Goal: Book appointment/travel/reservation

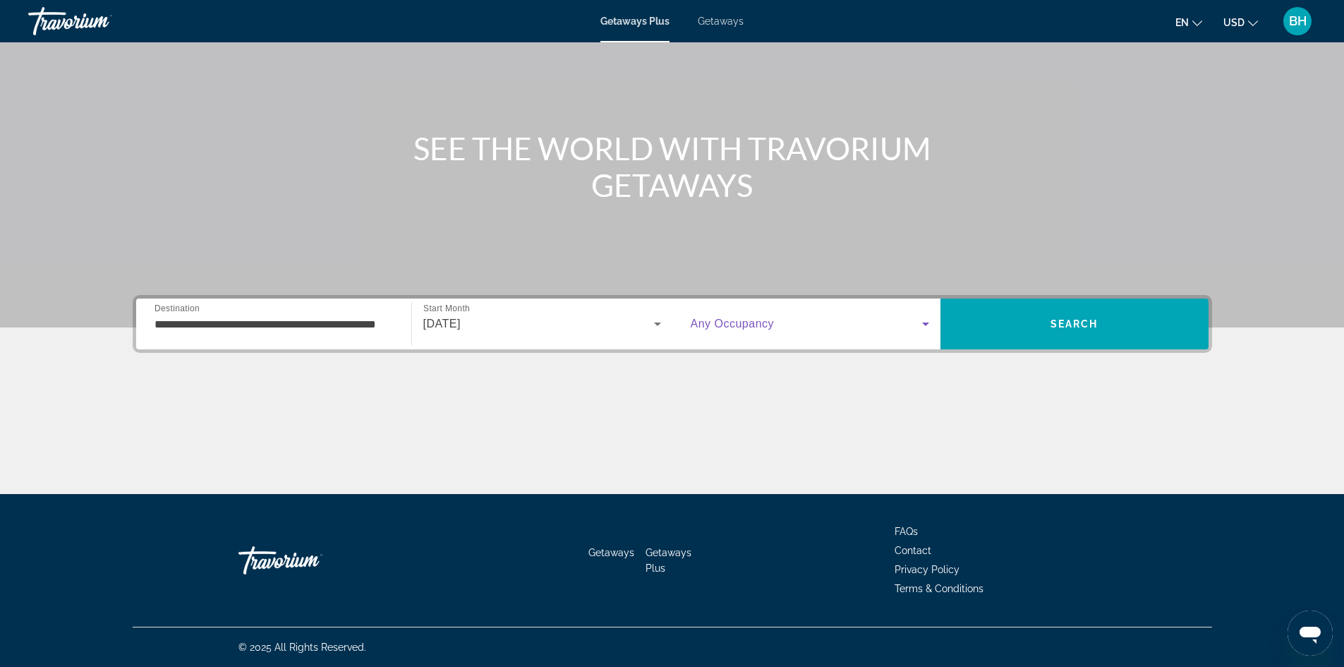
click at [818, 317] on span "Search widget" at bounding box center [806, 323] width 231 height 17
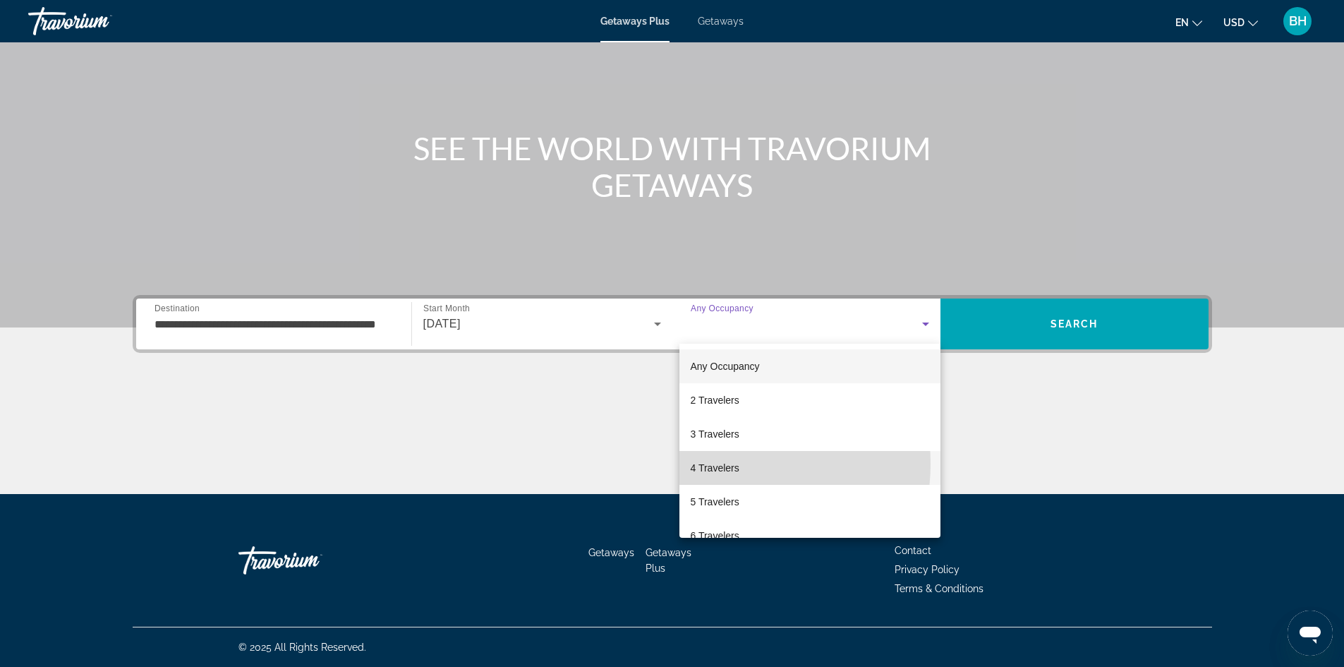
click at [720, 463] on span "4 Travelers" at bounding box center [715, 467] width 49 height 17
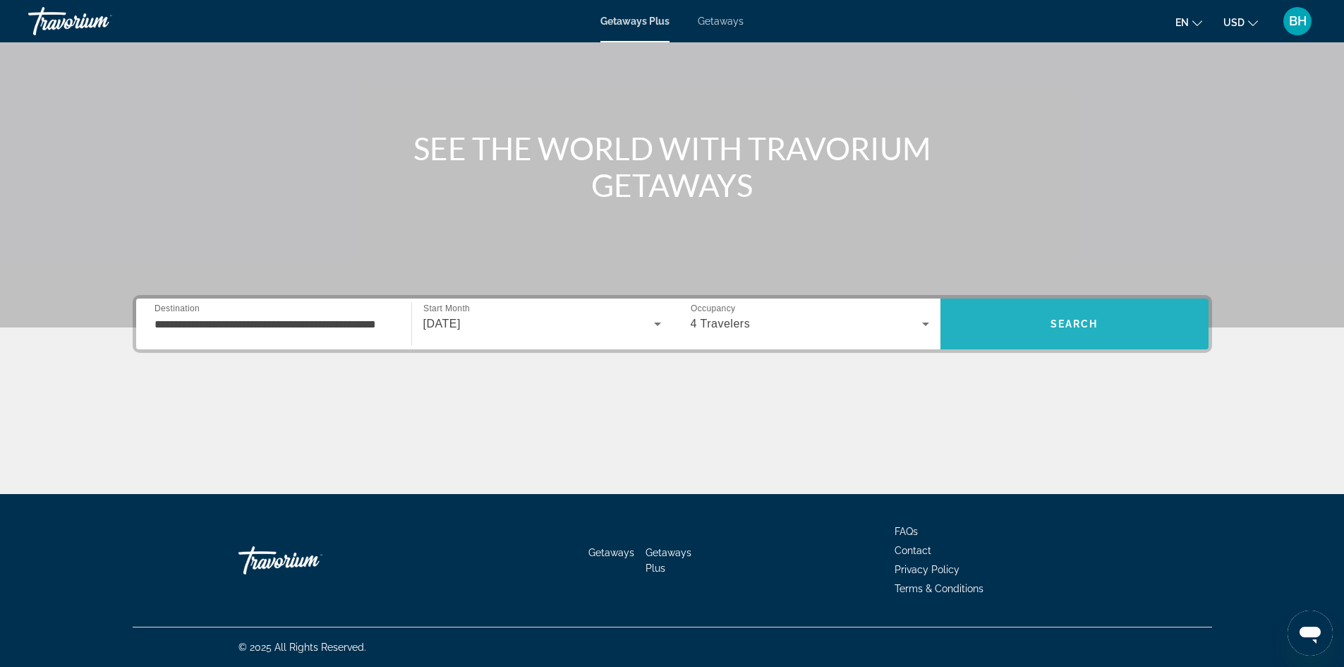
click at [1035, 321] on span "Search" at bounding box center [1074, 324] width 268 height 34
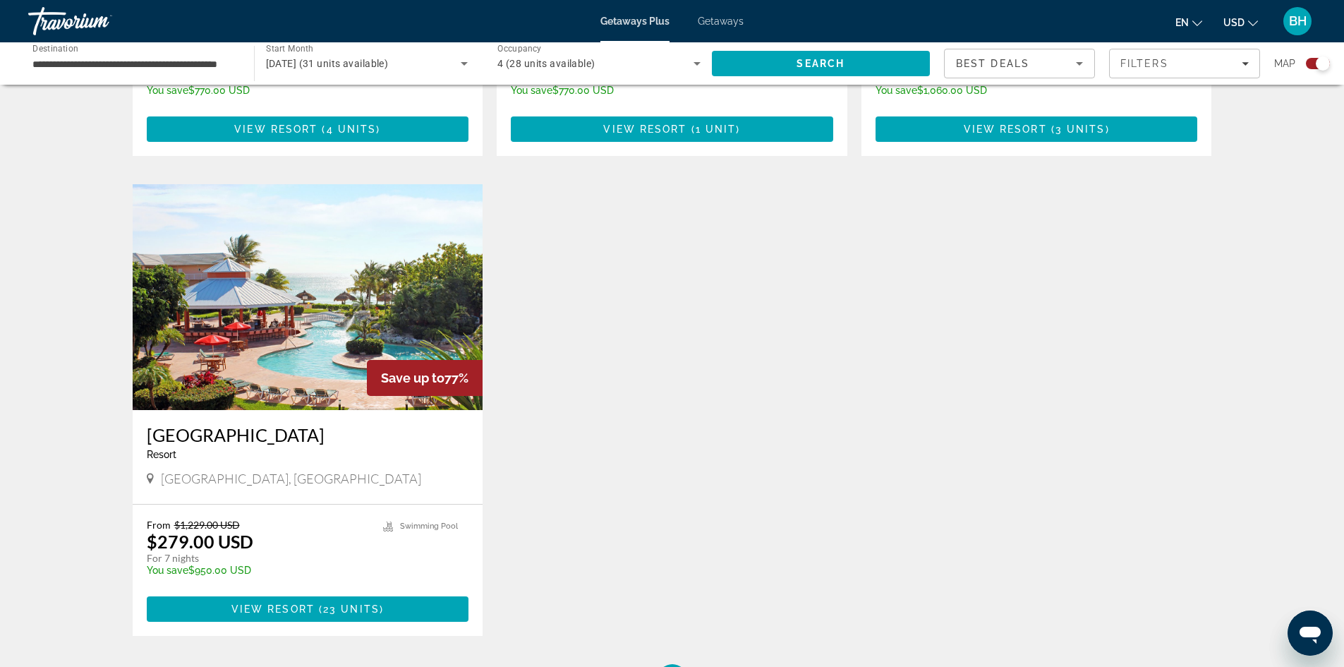
scroll to position [917, 0]
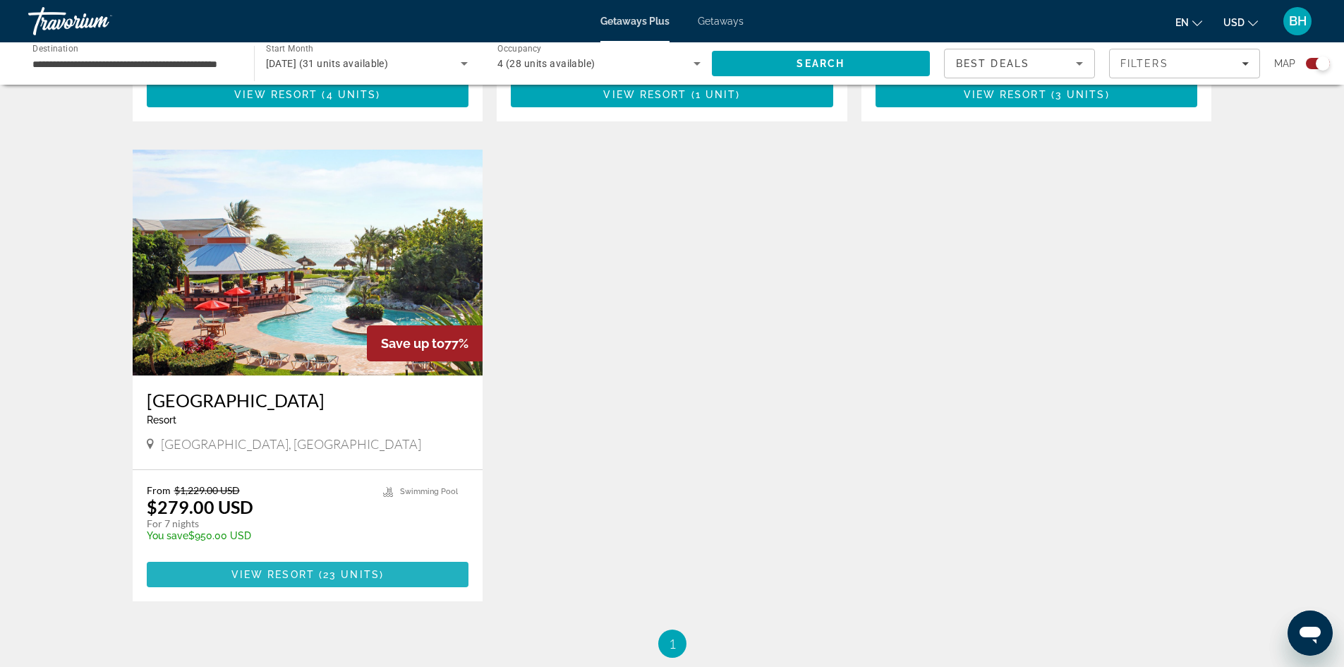
click at [286, 569] on span "View Resort" at bounding box center [272, 574] width 83 height 11
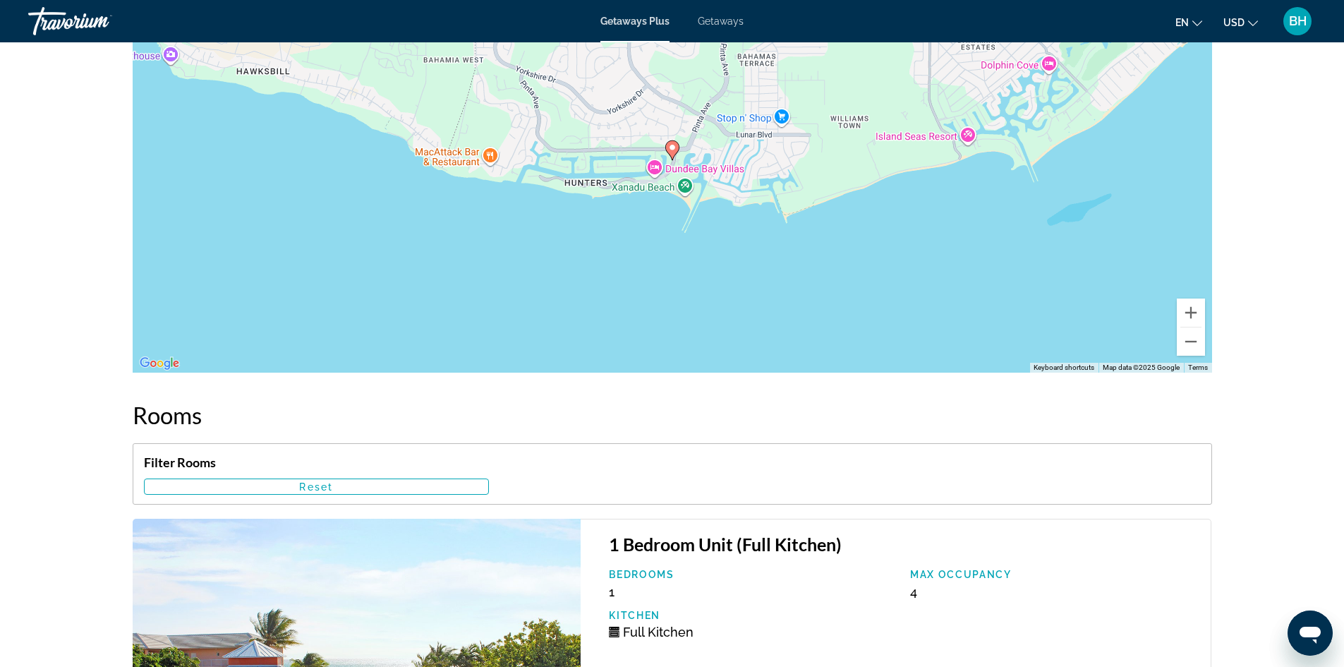
scroll to position [1834, 0]
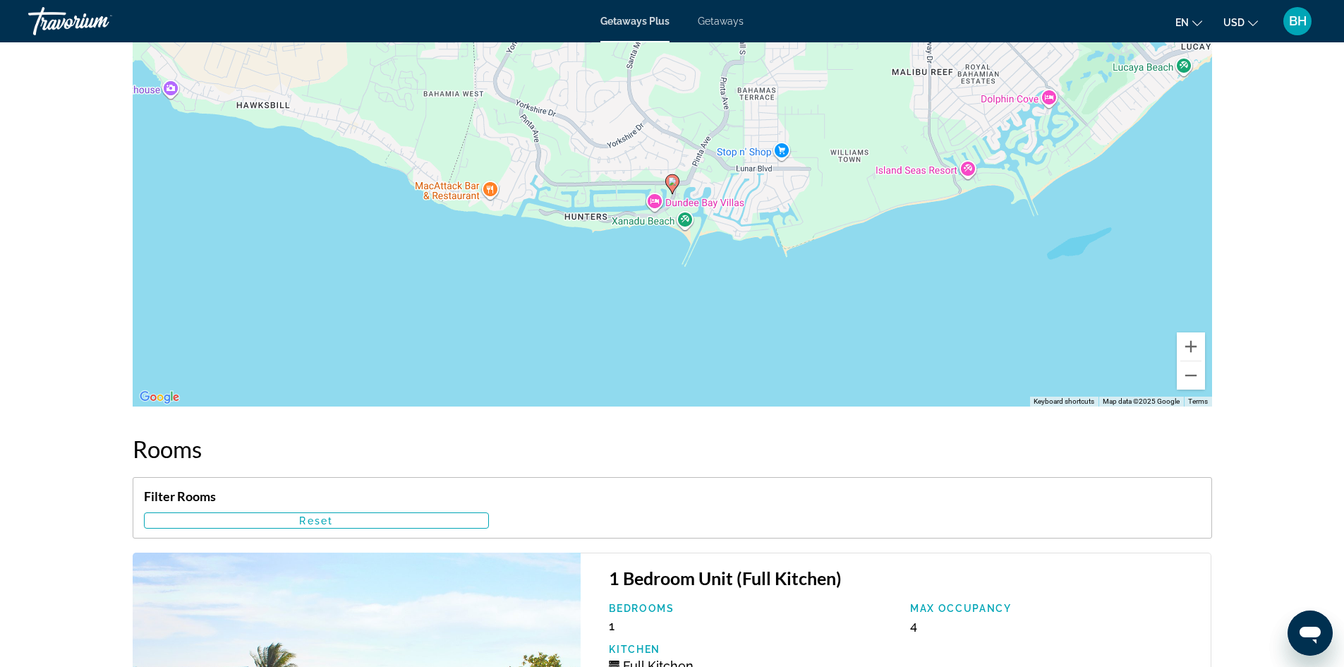
click at [720, 24] on span "Getaways" at bounding box center [721, 21] width 46 height 11
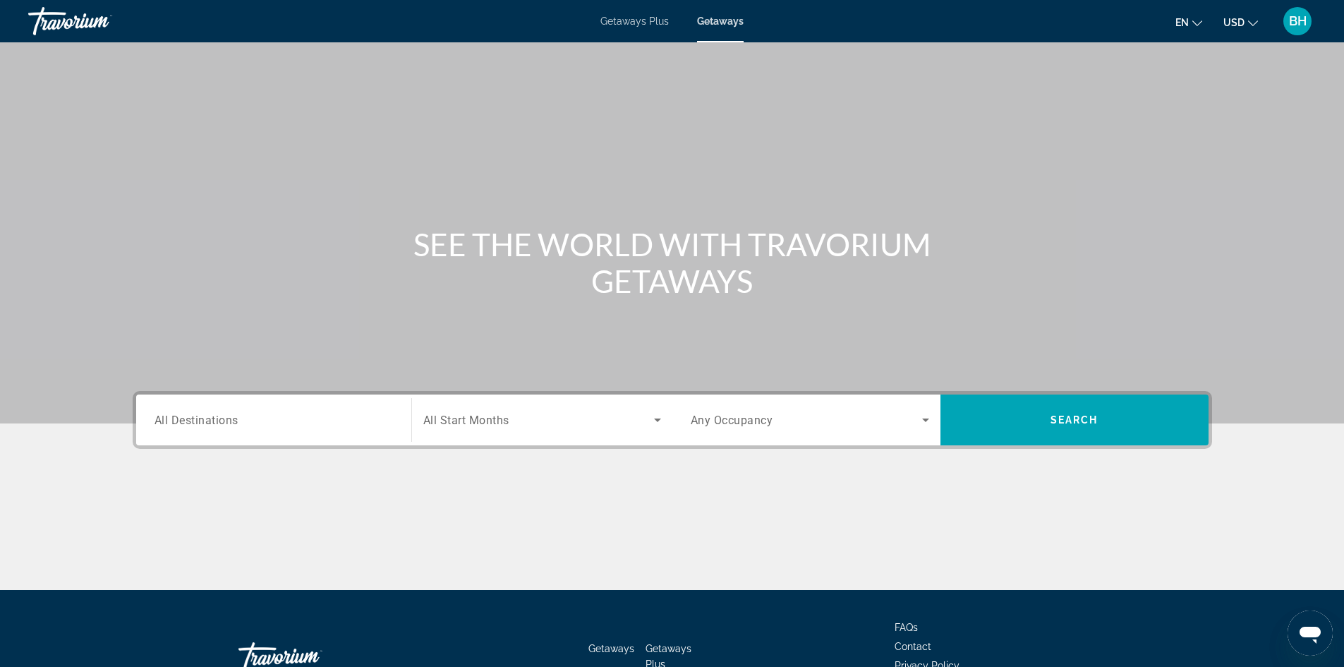
click at [213, 427] on input "Destination All Destinations" at bounding box center [273, 420] width 238 height 17
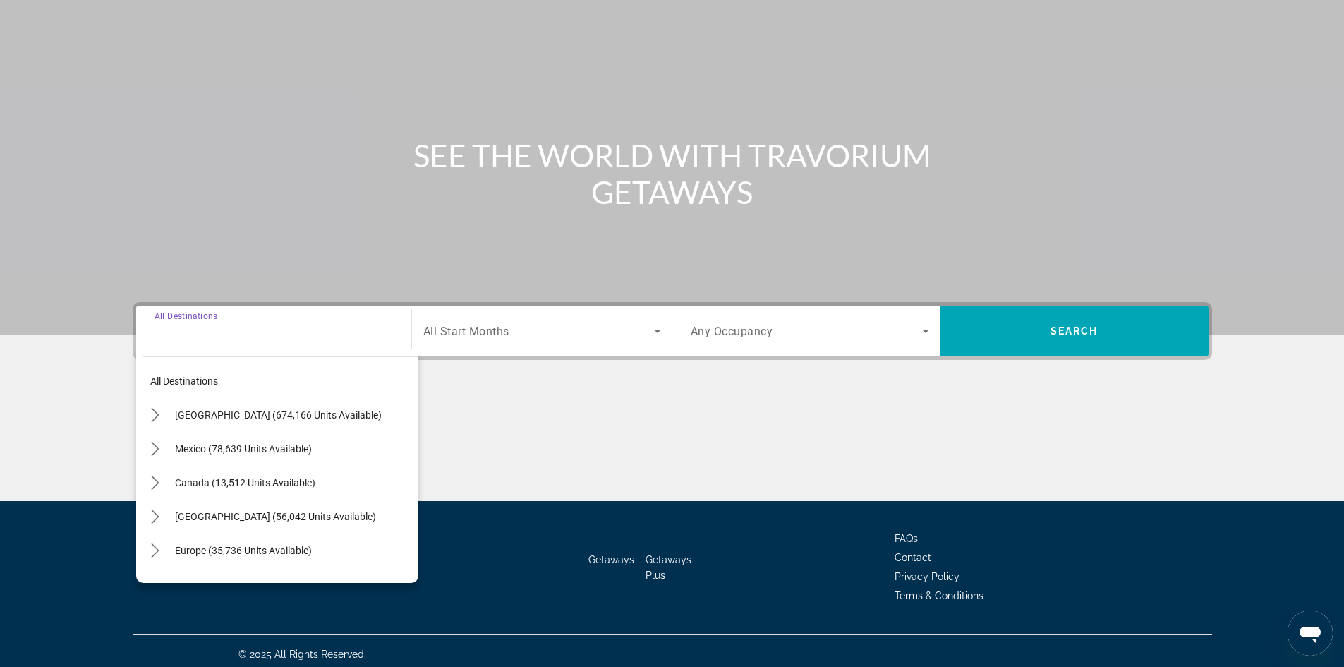
scroll to position [96, 0]
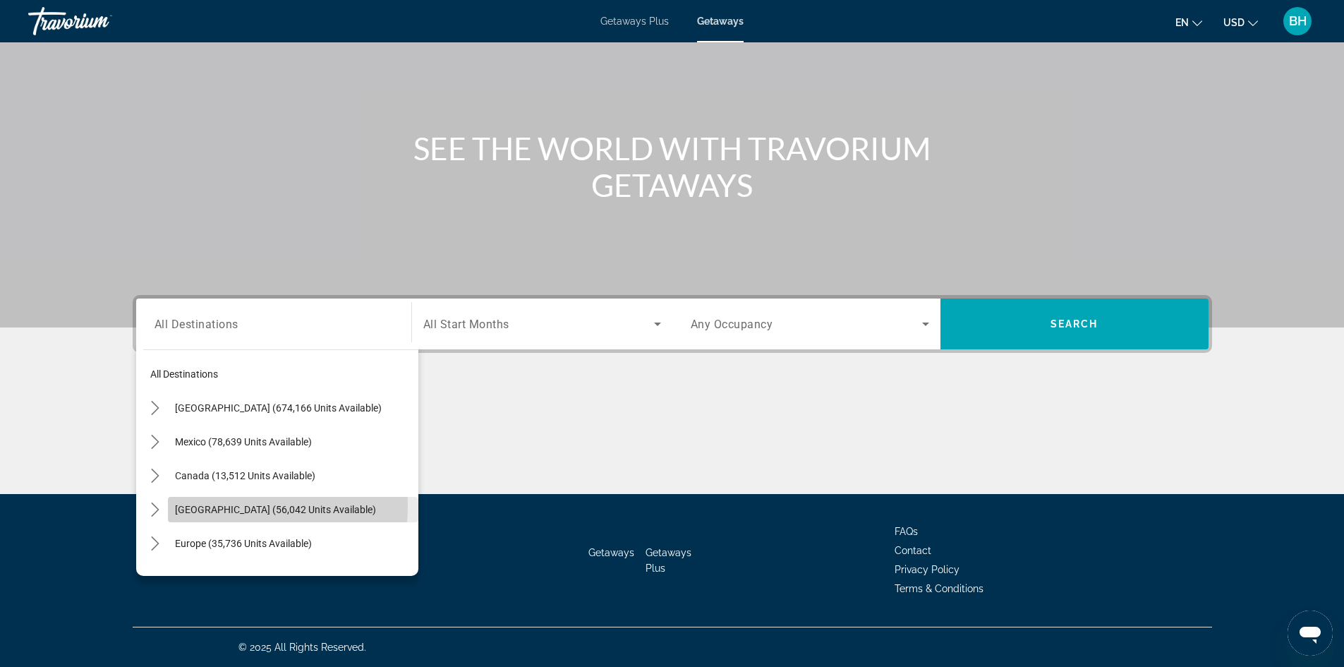
click at [203, 506] on span "[GEOGRAPHIC_DATA] (56,042 units available)" at bounding box center [275, 509] width 201 height 11
type input "**********"
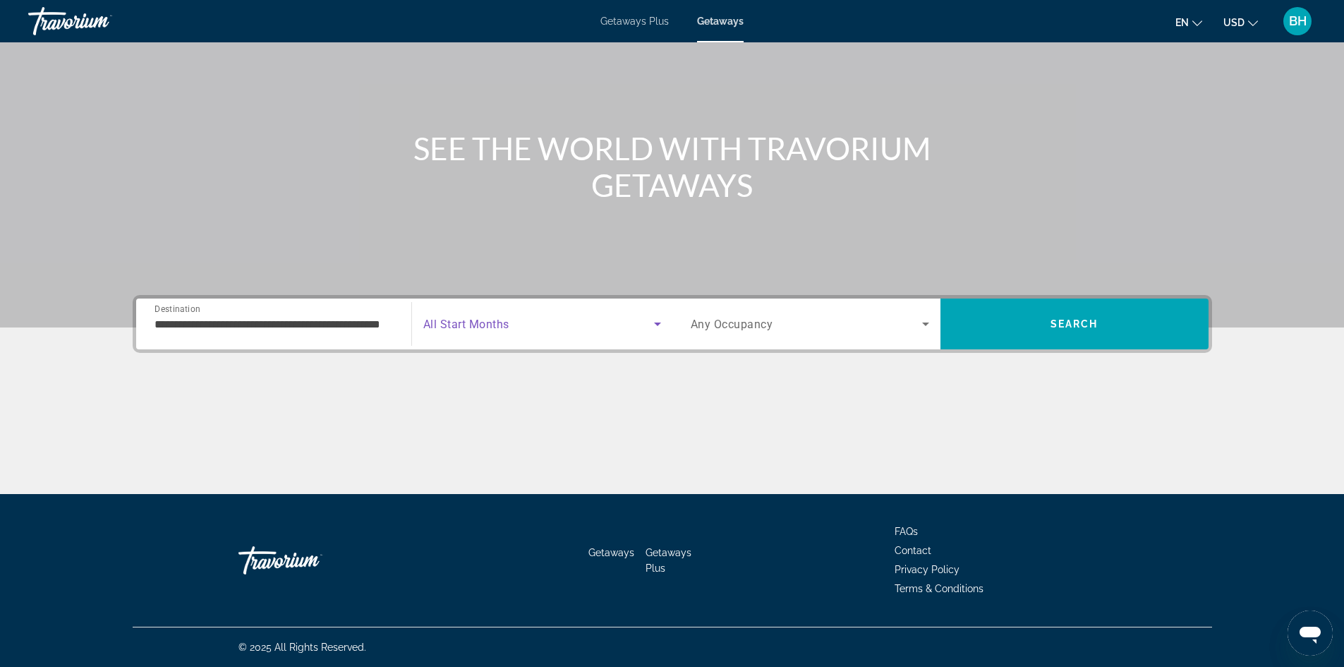
click at [513, 316] on span "Search widget" at bounding box center [538, 323] width 231 height 17
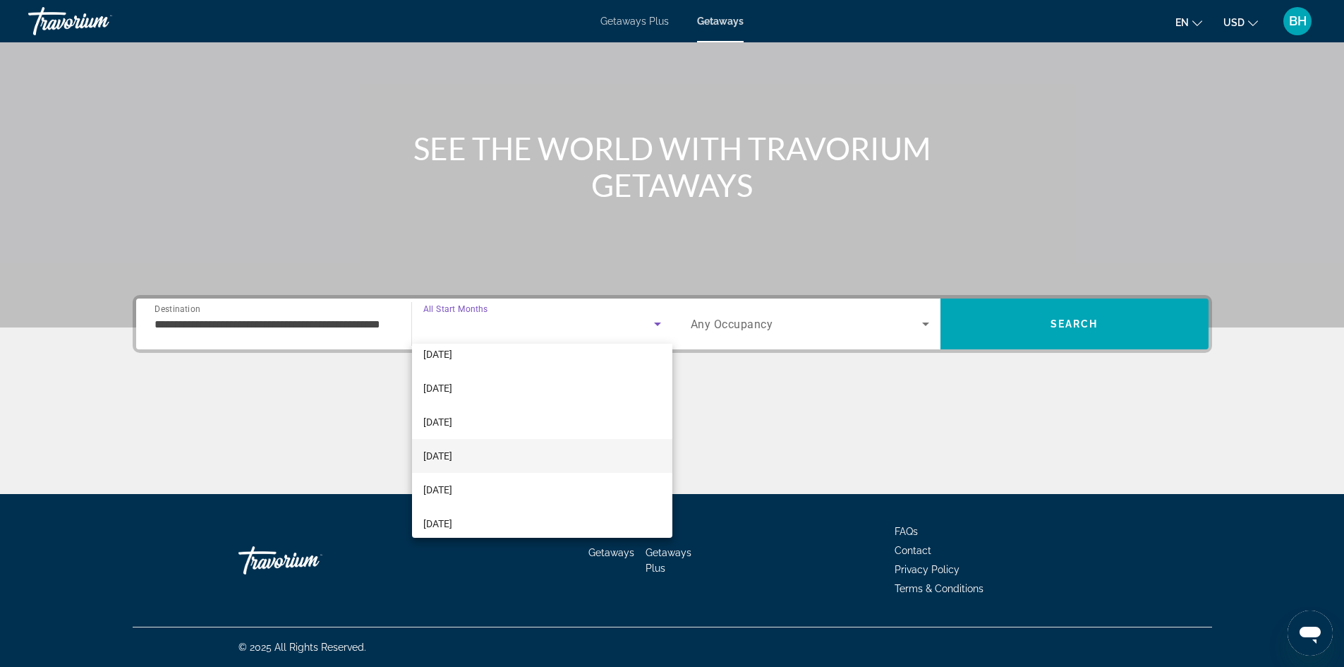
scroll to position [71, 0]
click at [452, 460] on span "[DATE]" at bounding box center [437, 464] width 29 height 17
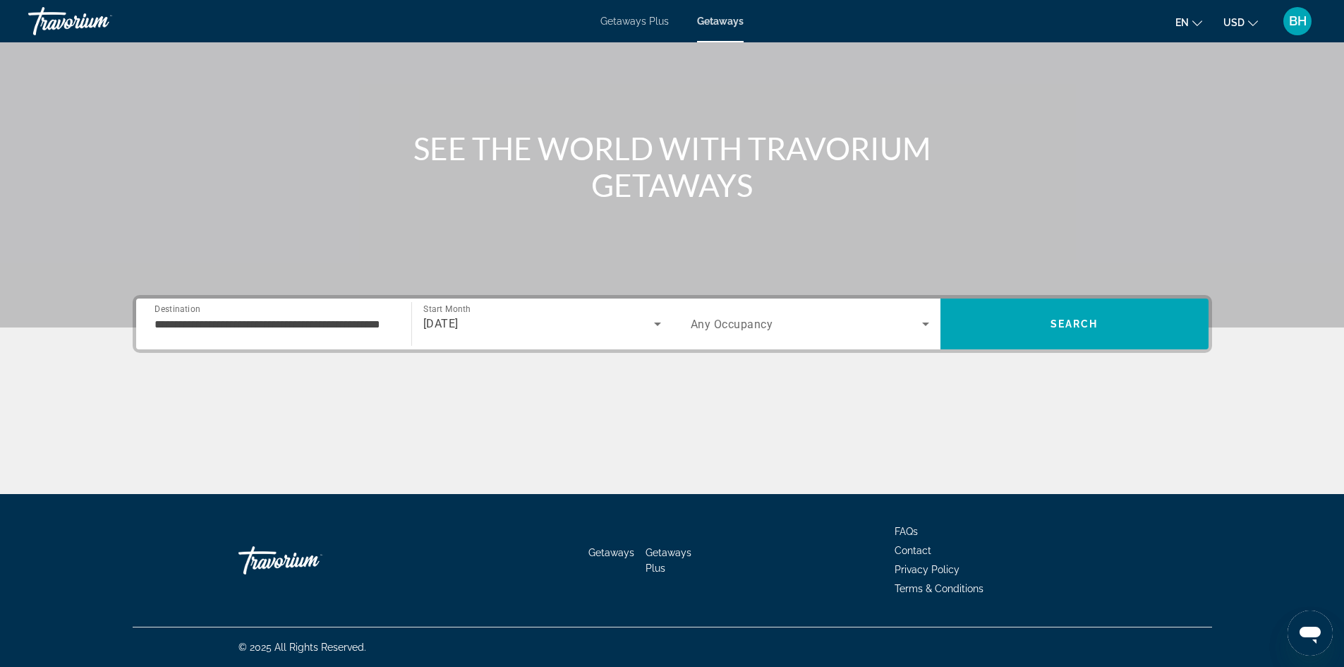
click at [755, 329] on span "Any Occupancy" at bounding box center [732, 323] width 83 height 13
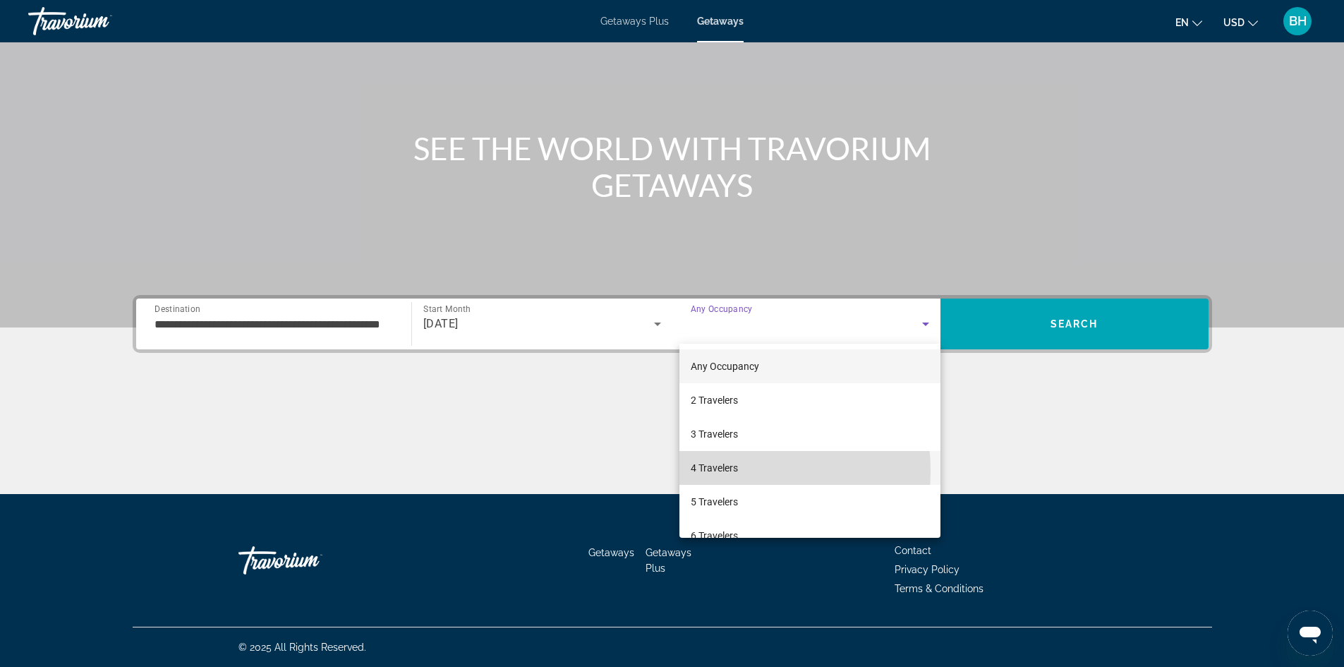
drag, startPoint x: 712, startPoint y: 470, endPoint x: 719, endPoint y: 467, distance: 7.3
click at [719, 467] on span "4 Travelers" at bounding box center [714, 467] width 47 height 17
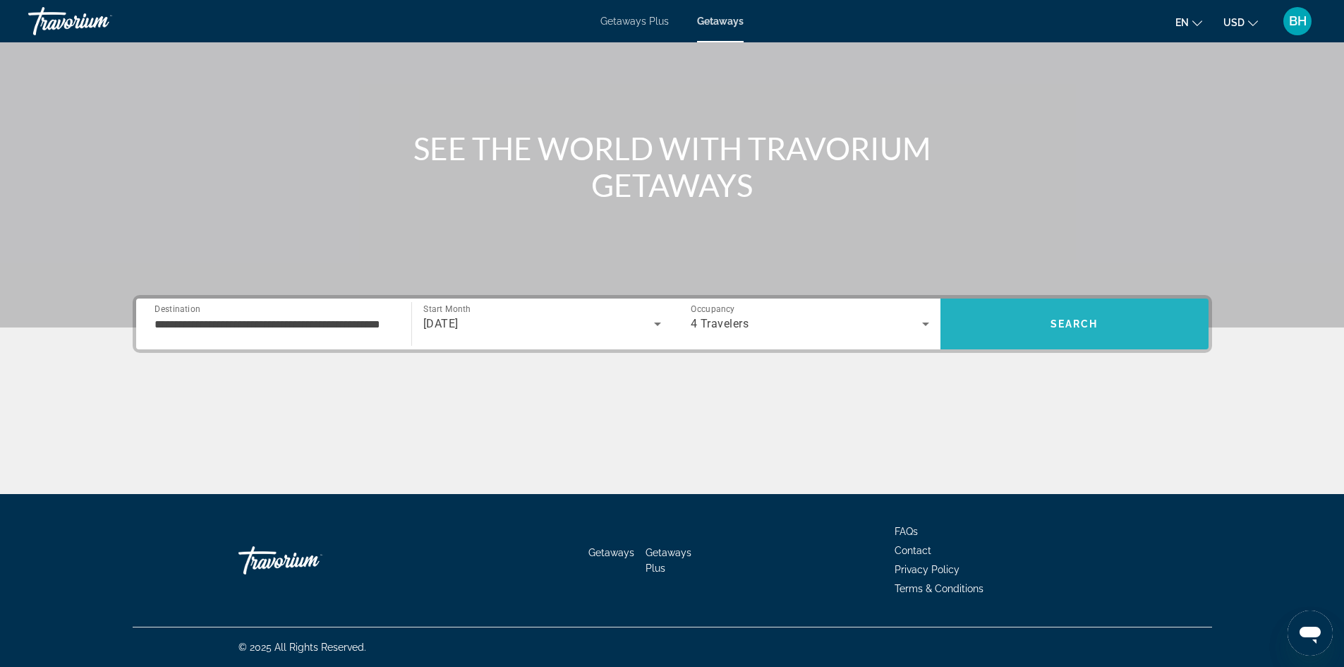
click at [1049, 321] on span "Search" at bounding box center [1074, 324] width 268 height 34
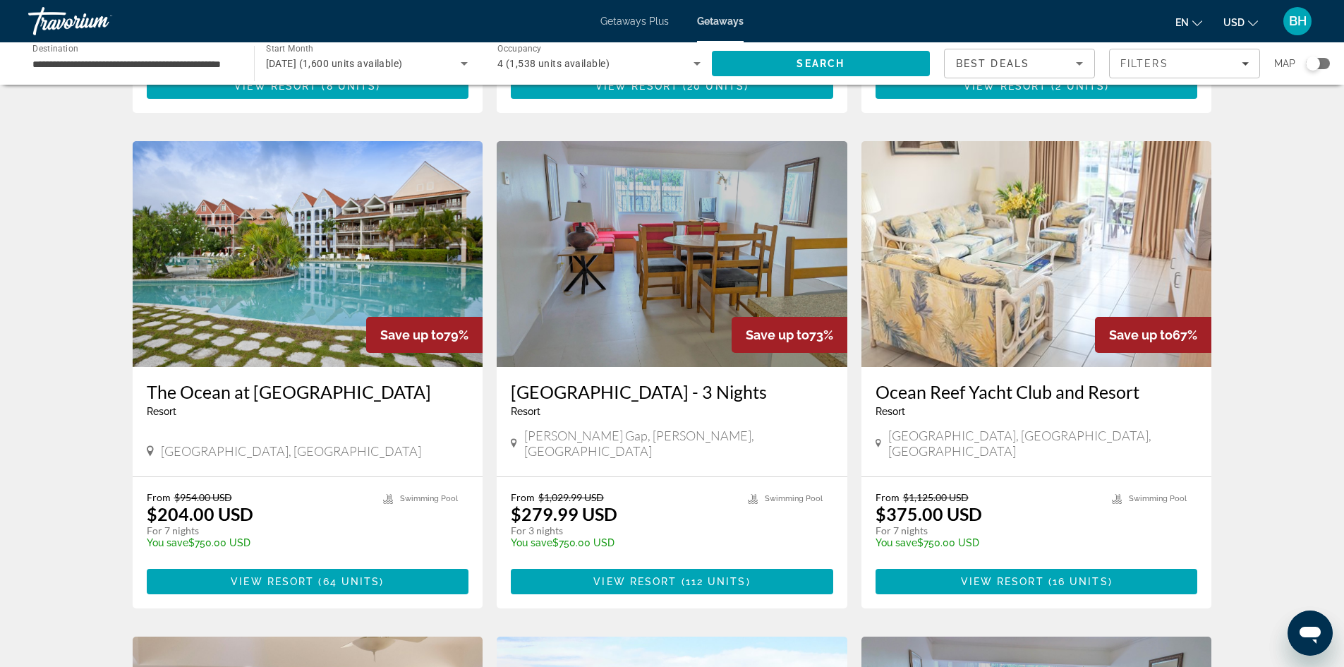
scroll to position [564, 0]
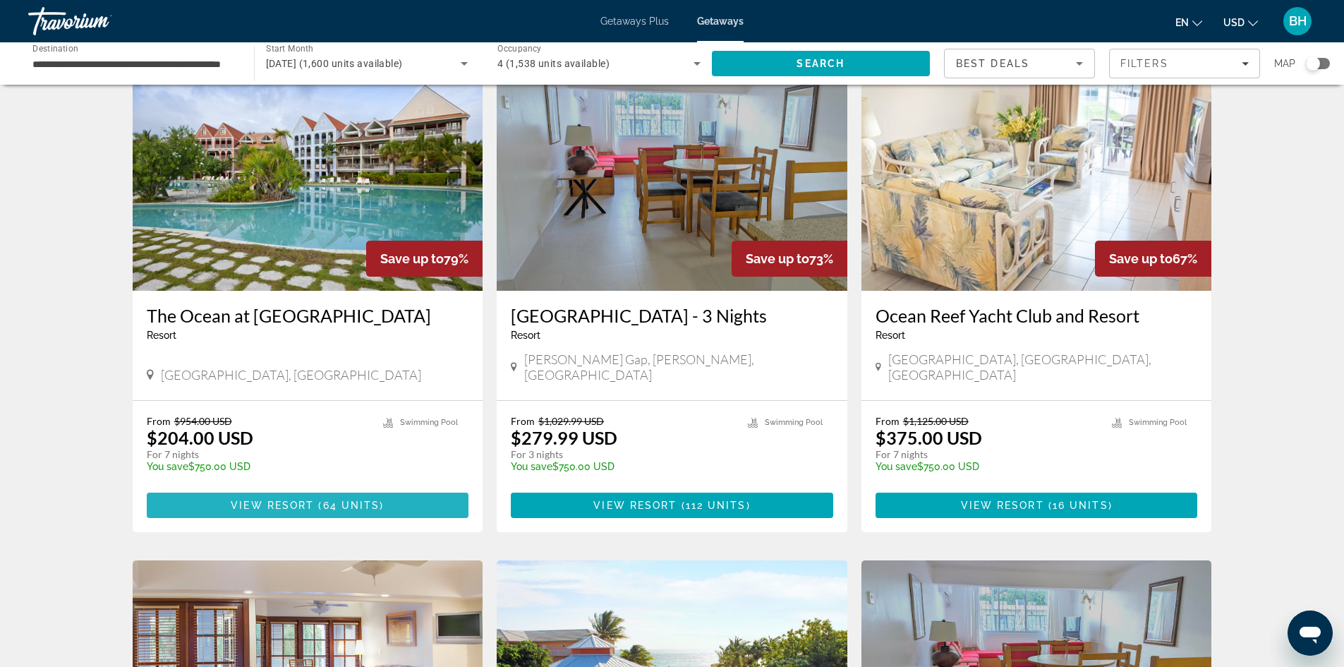
click at [265, 499] on span "View Resort" at bounding box center [272, 504] width 83 height 11
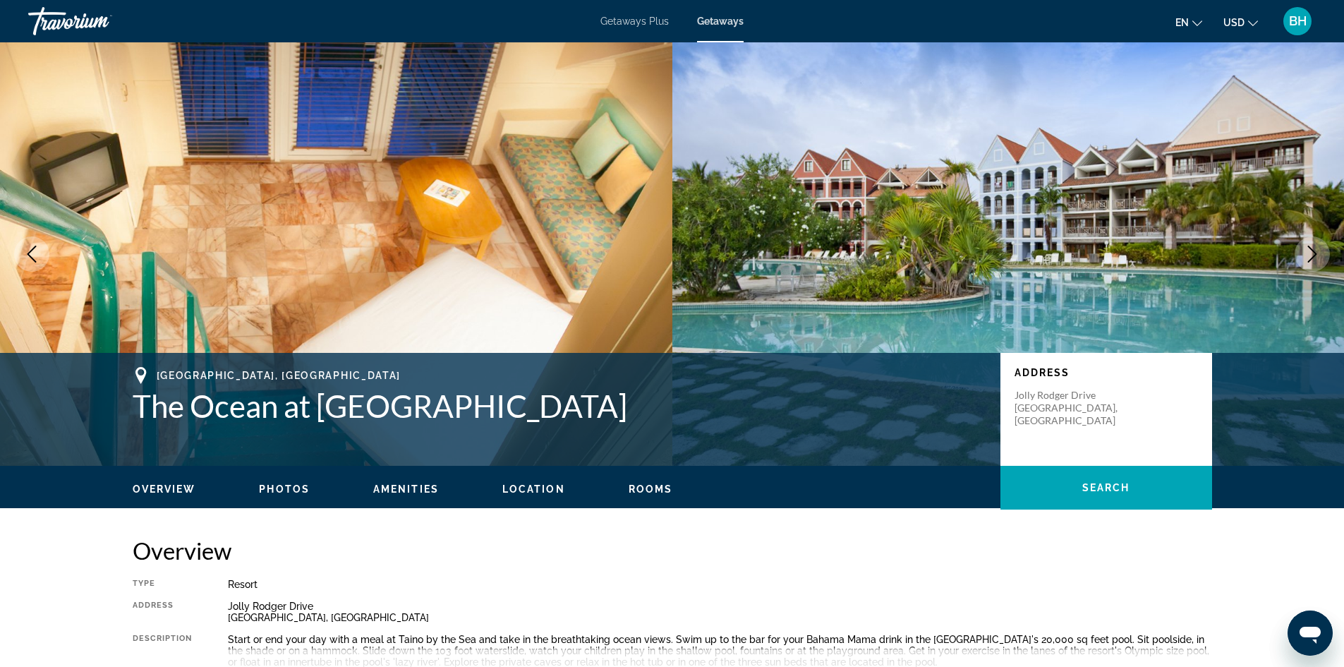
click at [620, 25] on span "Getaways Plus" at bounding box center [634, 21] width 68 height 11
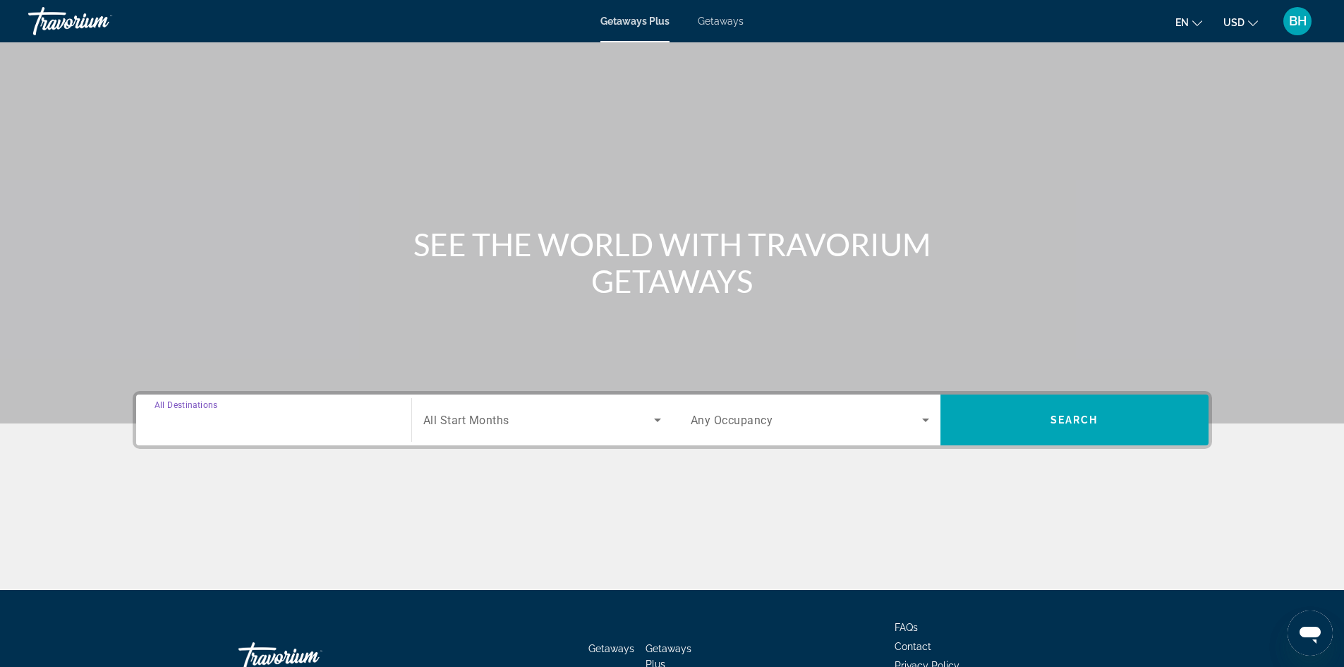
click at [261, 418] on input "Destination All Destinations" at bounding box center [273, 420] width 238 height 17
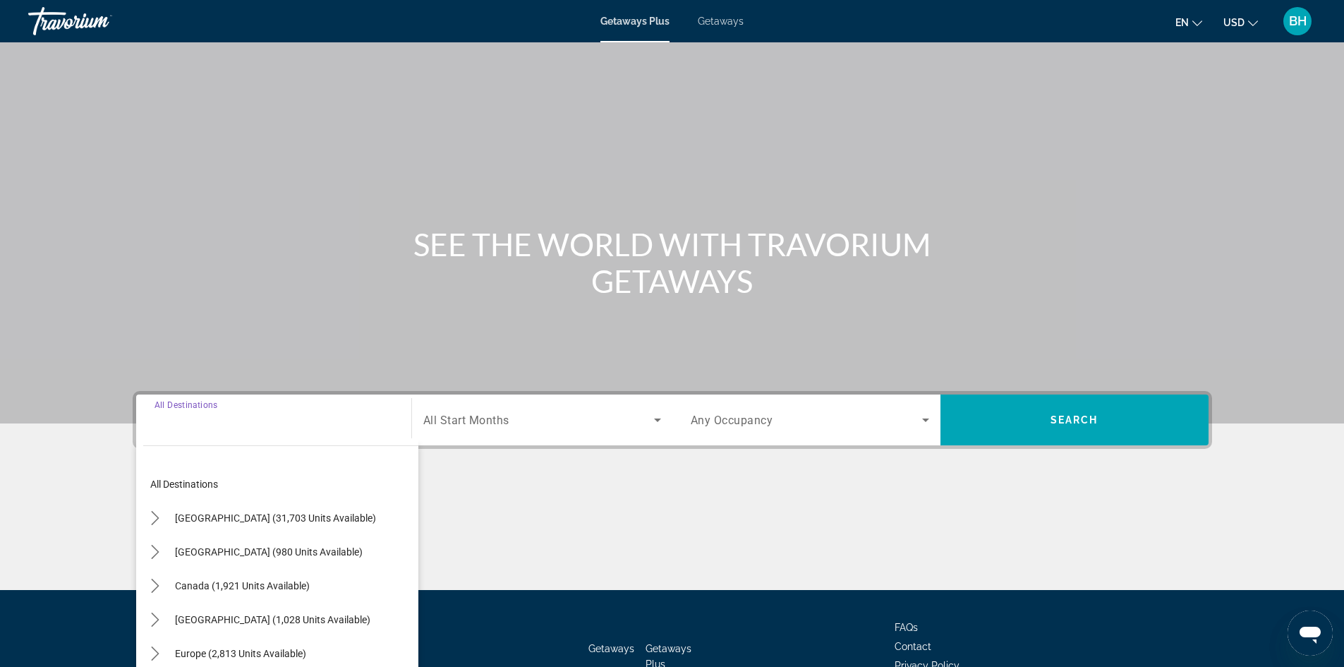
scroll to position [96, 0]
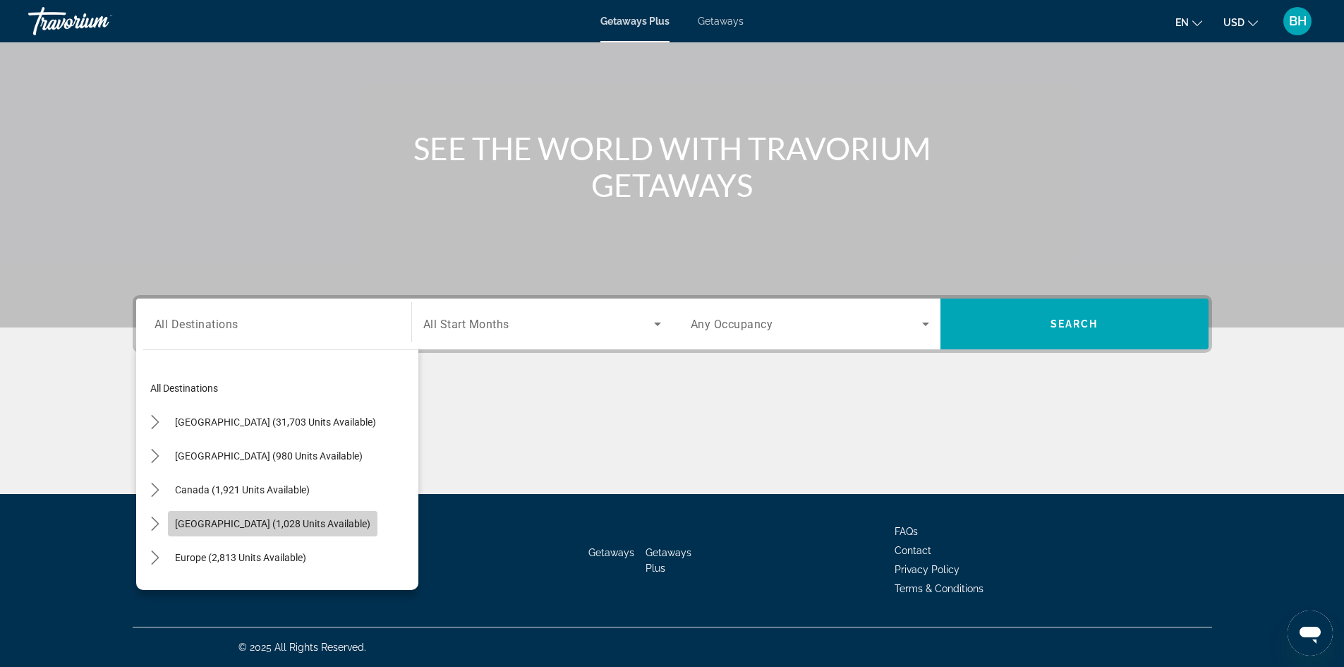
click at [232, 520] on span "[GEOGRAPHIC_DATA] (1,028 units available)" at bounding box center [272, 523] width 195 height 11
type input "**********"
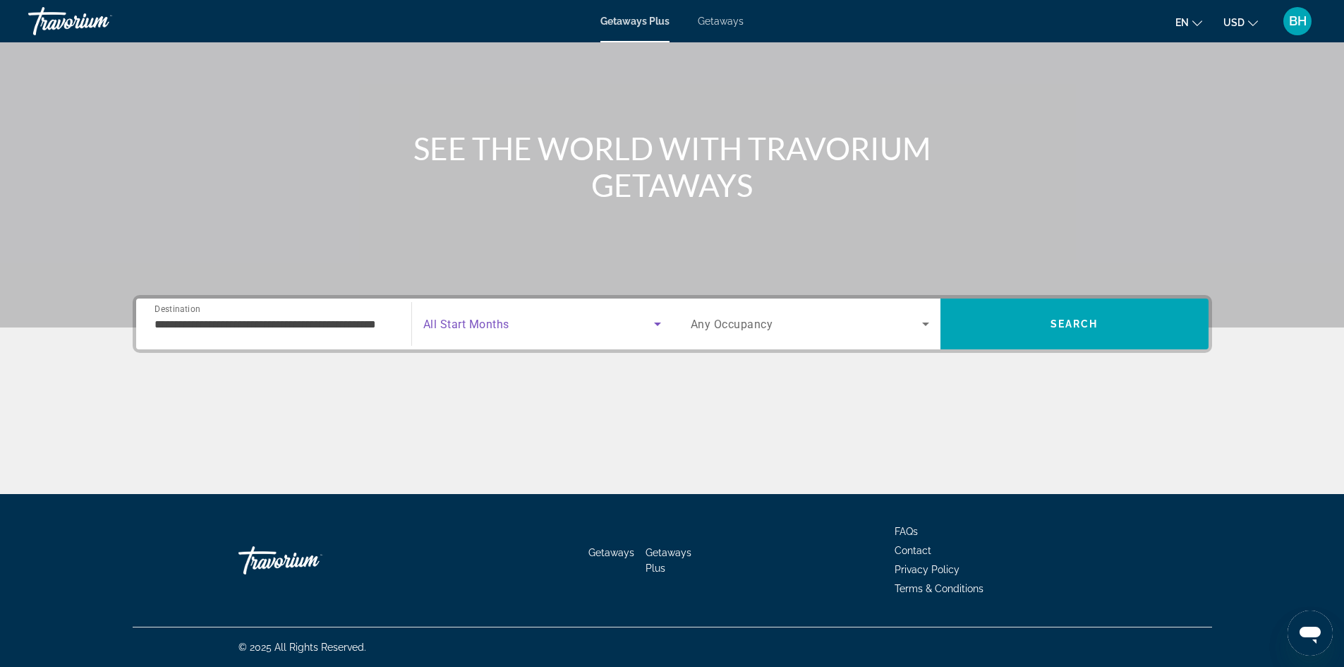
click at [525, 323] on span "Search widget" at bounding box center [538, 323] width 231 height 17
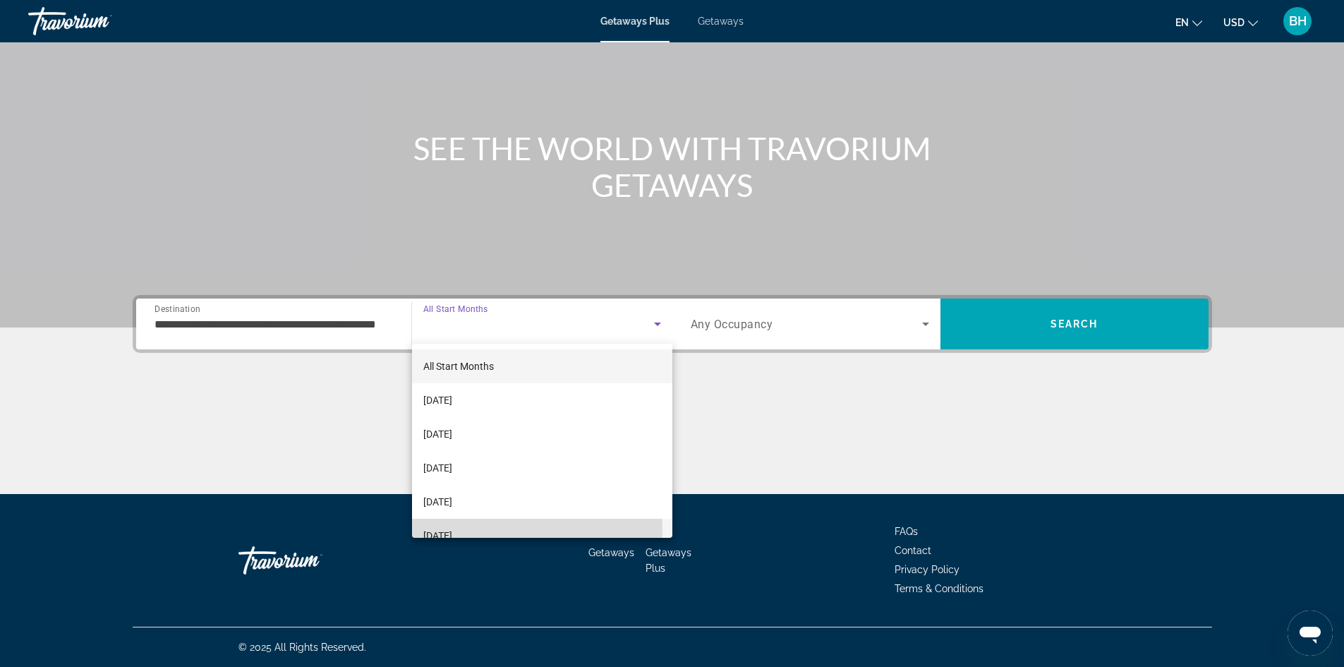
click at [452, 530] on span "[DATE]" at bounding box center [437, 535] width 29 height 17
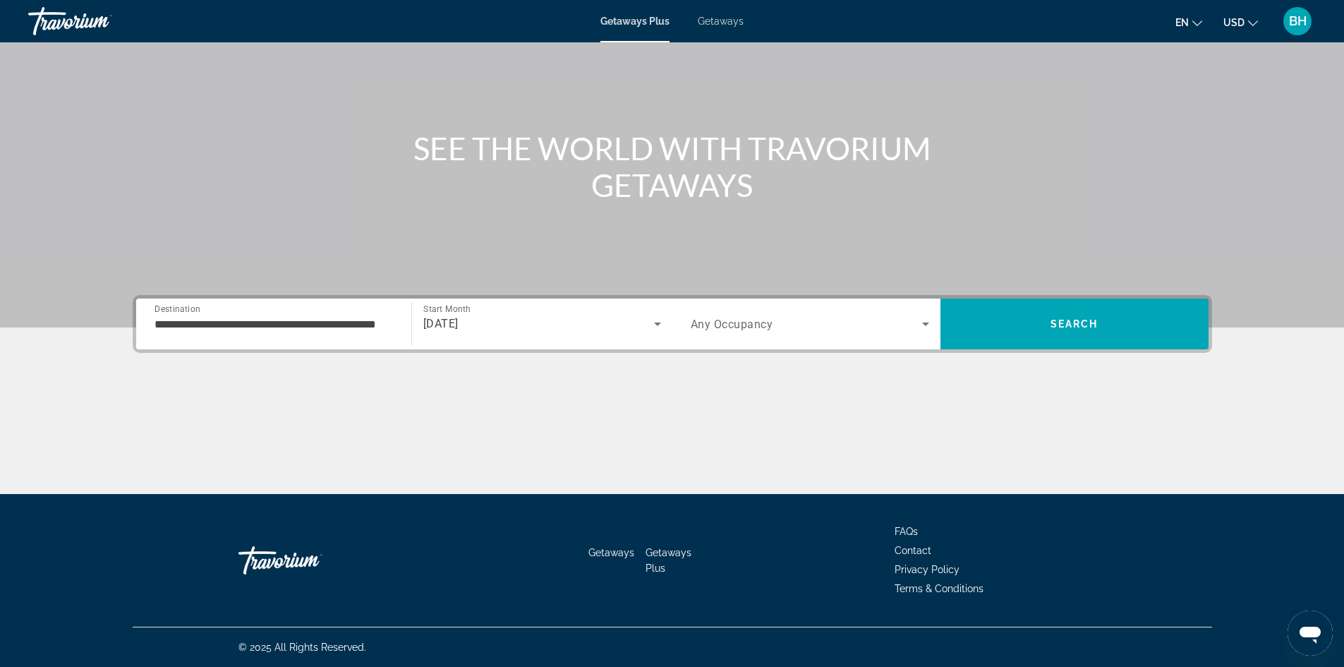
click at [743, 322] on span "Any Occupancy" at bounding box center [732, 323] width 83 height 13
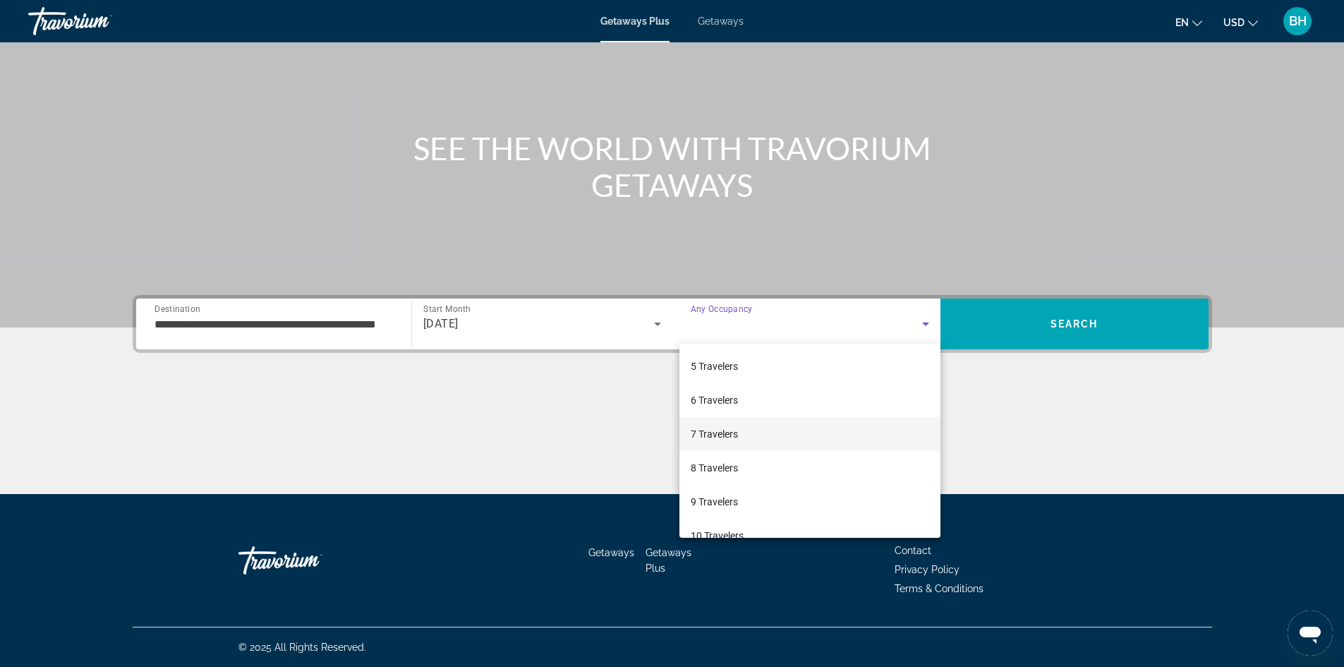
scroll to position [141, 0]
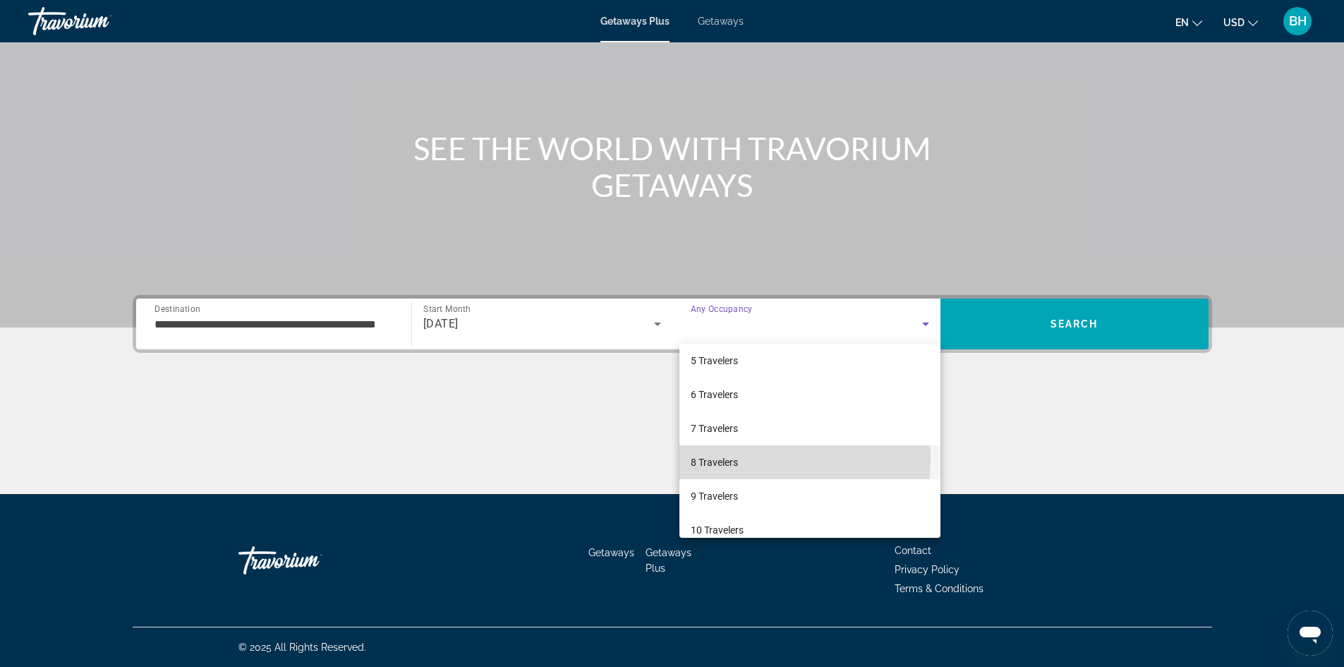
click at [728, 458] on span "8 Travelers" at bounding box center [714, 462] width 47 height 17
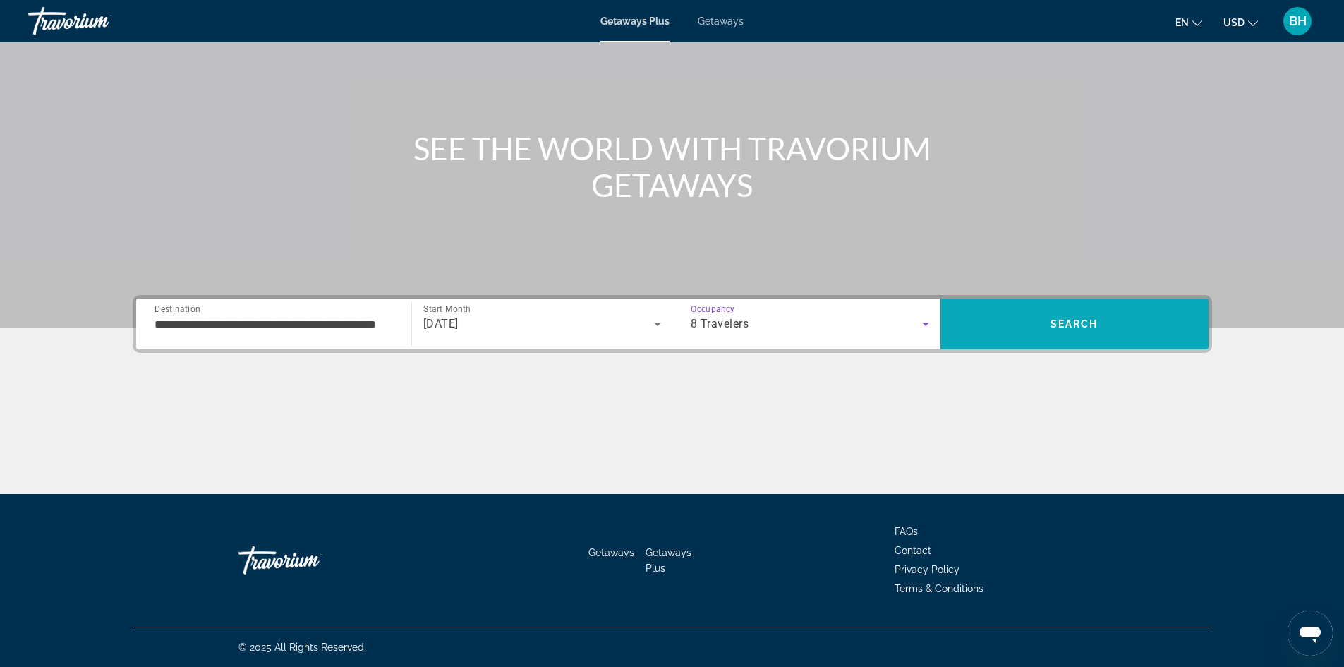
click at [1076, 325] on span "Search" at bounding box center [1074, 323] width 48 height 11
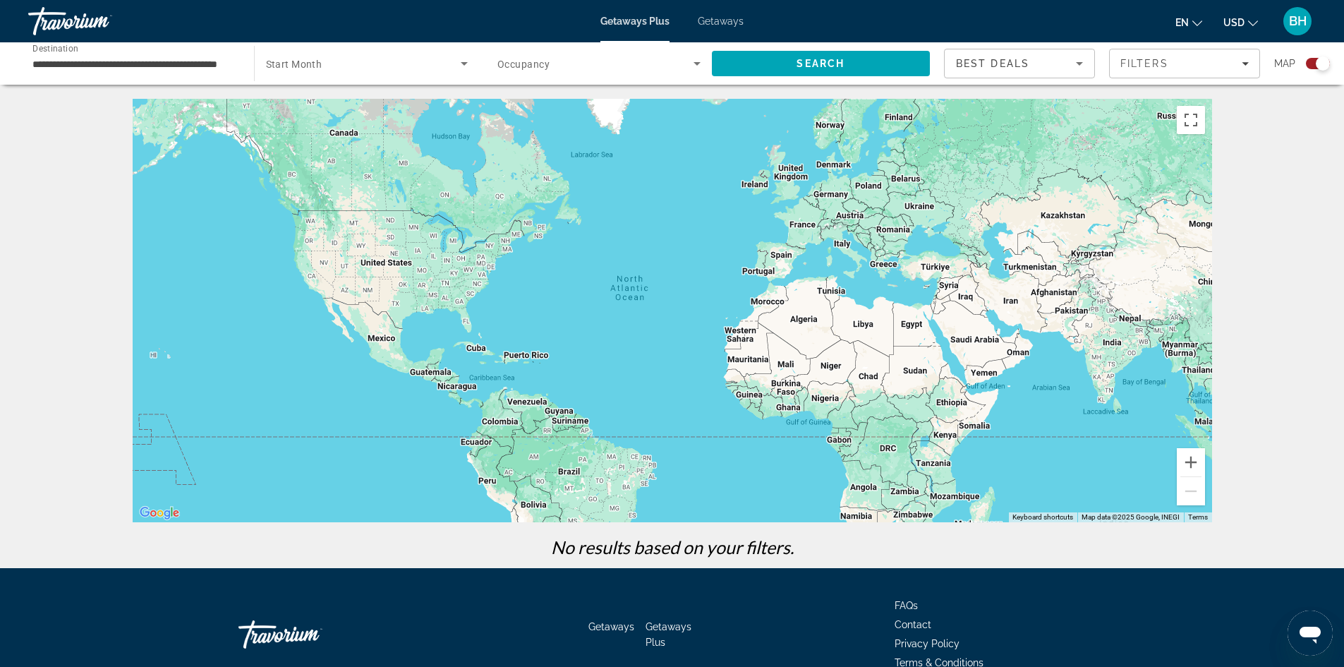
click at [721, 20] on span "Getaways" at bounding box center [721, 21] width 46 height 11
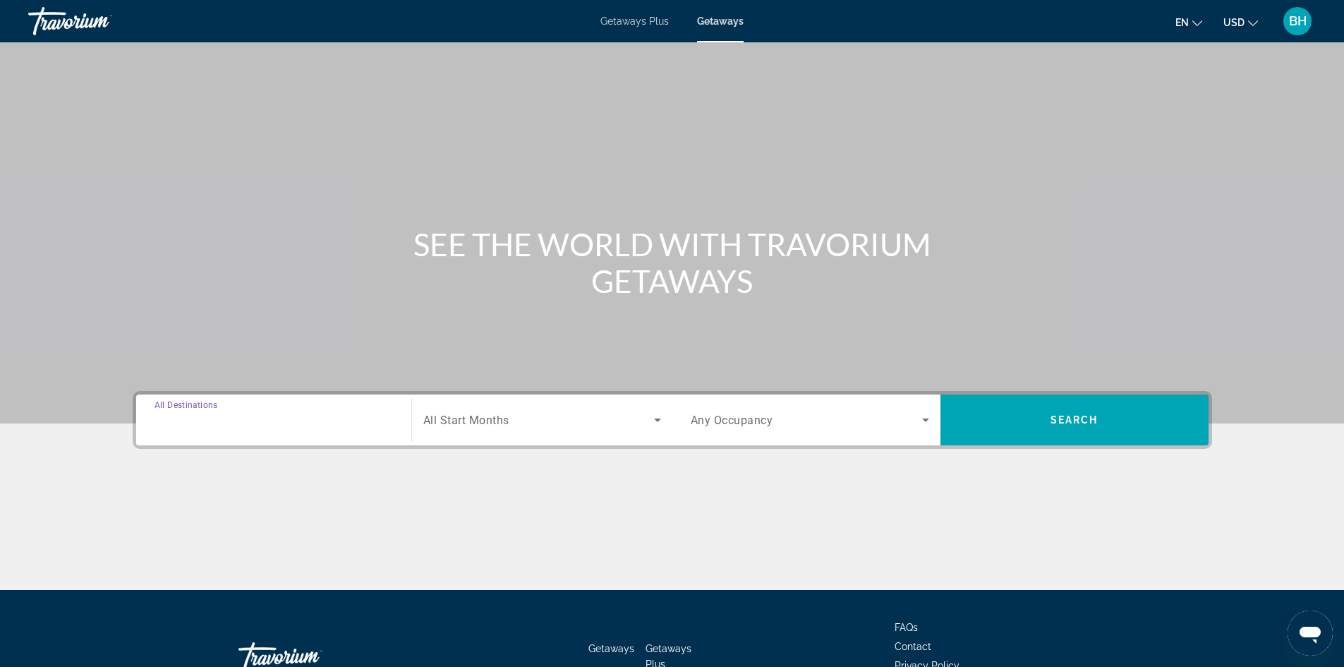
click at [227, 427] on input "Destination All Destinations" at bounding box center [273, 420] width 238 height 17
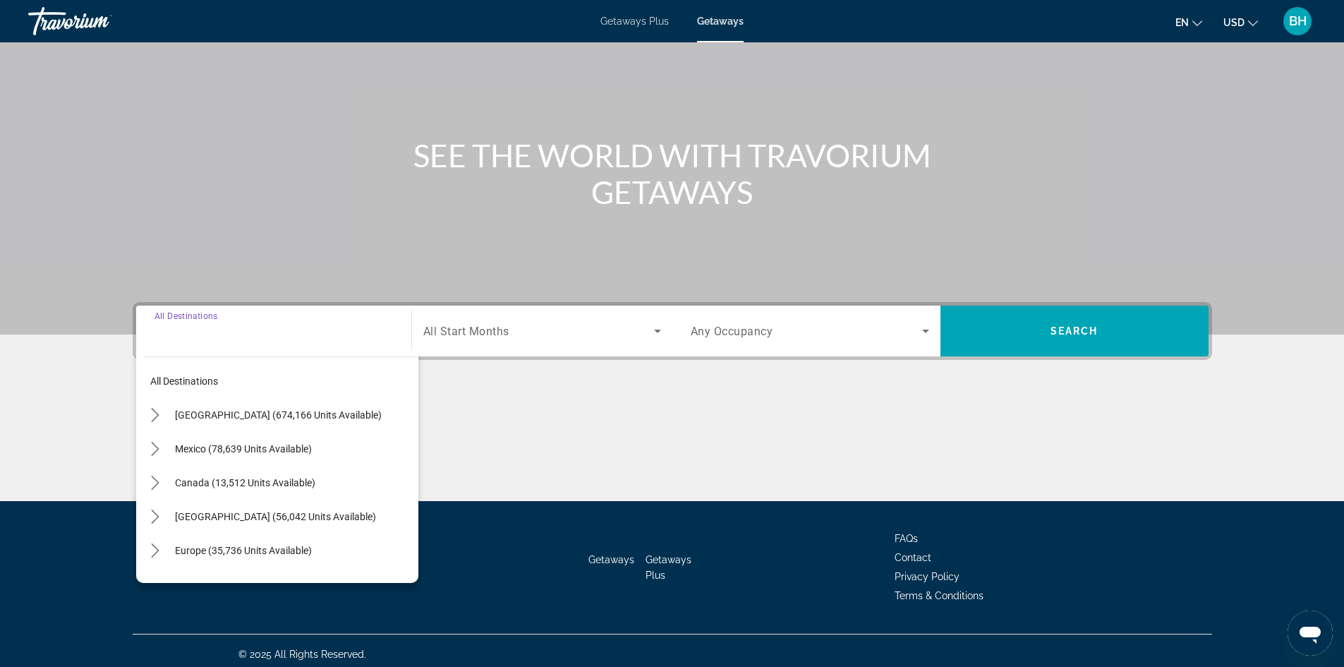
scroll to position [96, 0]
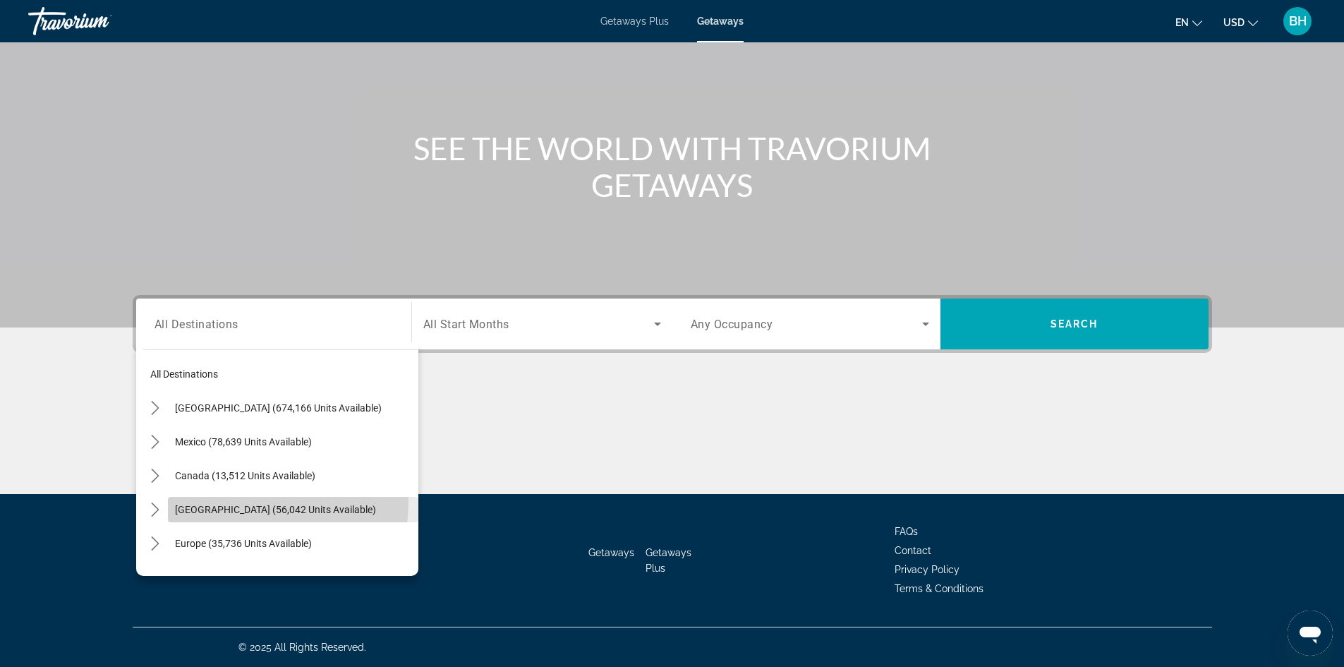
click at [202, 504] on span "[GEOGRAPHIC_DATA] (56,042 units available)" at bounding box center [275, 509] width 201 height 11
type input "**********"
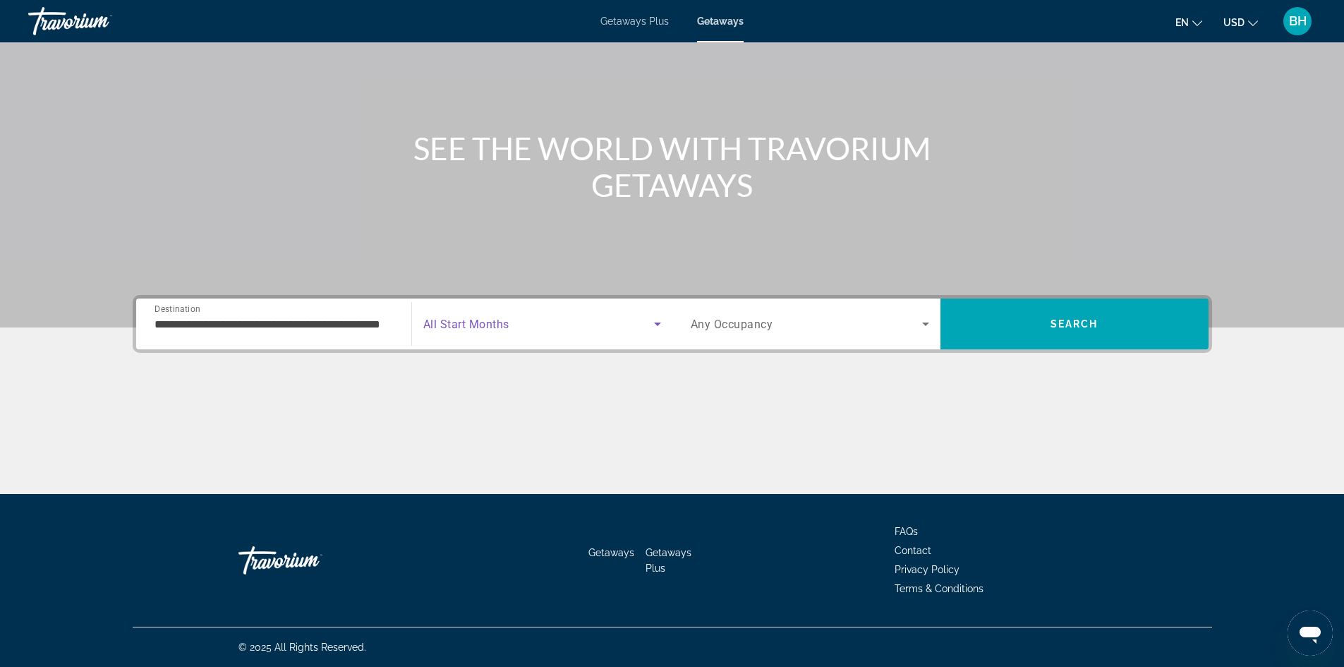
click at [535, 324] on span "Search widget" at bounding box center [538, 323] width 231 height 17
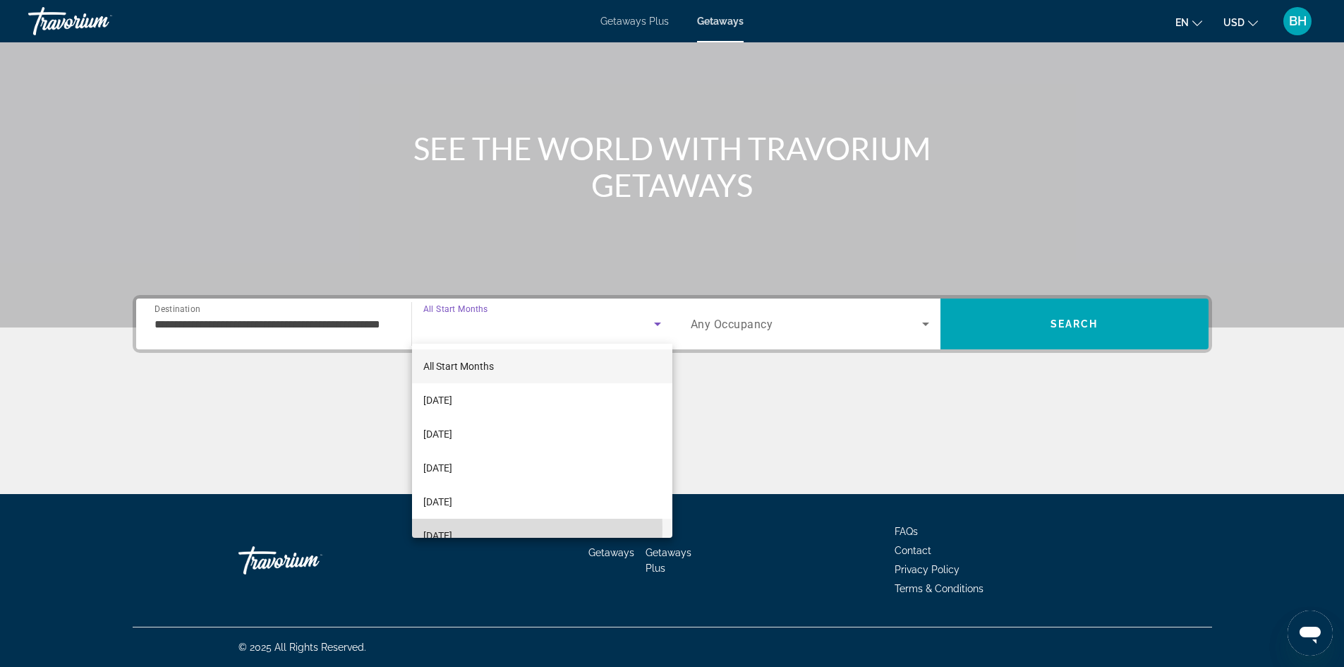
click at [452, 528] on span "[DATE]" at bounding box center [437, 535] width 29 height 17
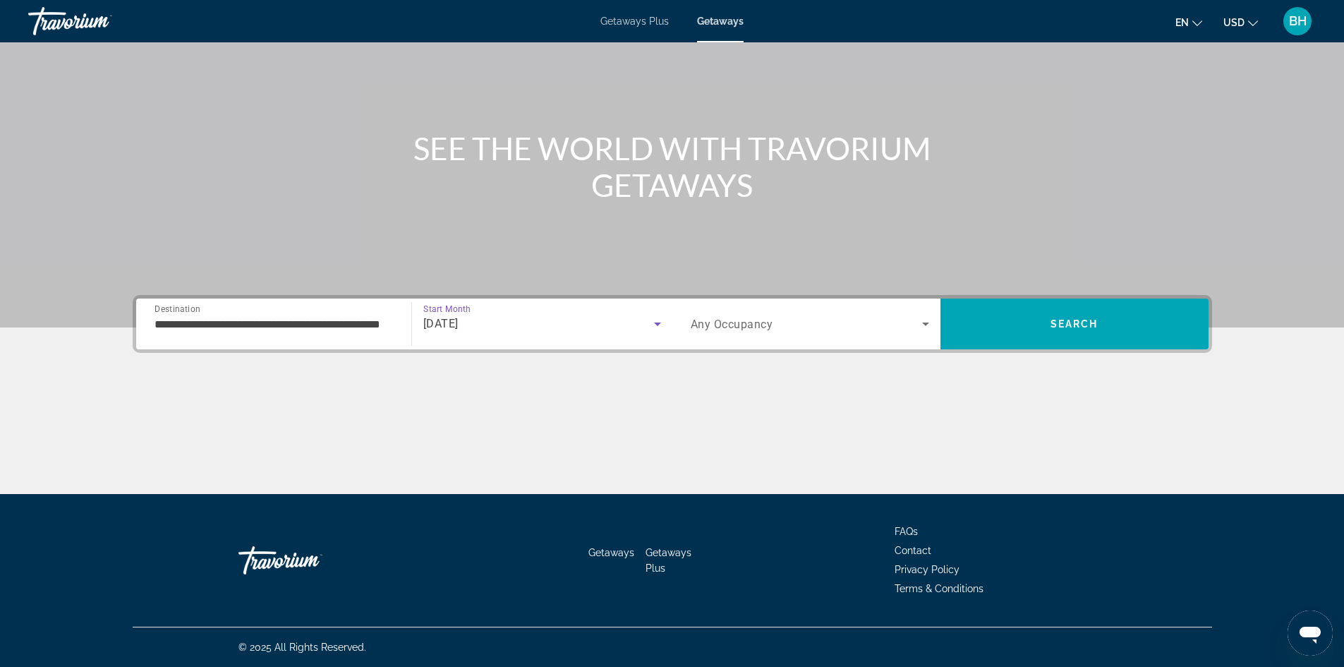
click at [782, 327] on span "Search widget" at bounding box center [806, 323] width 231 height 17
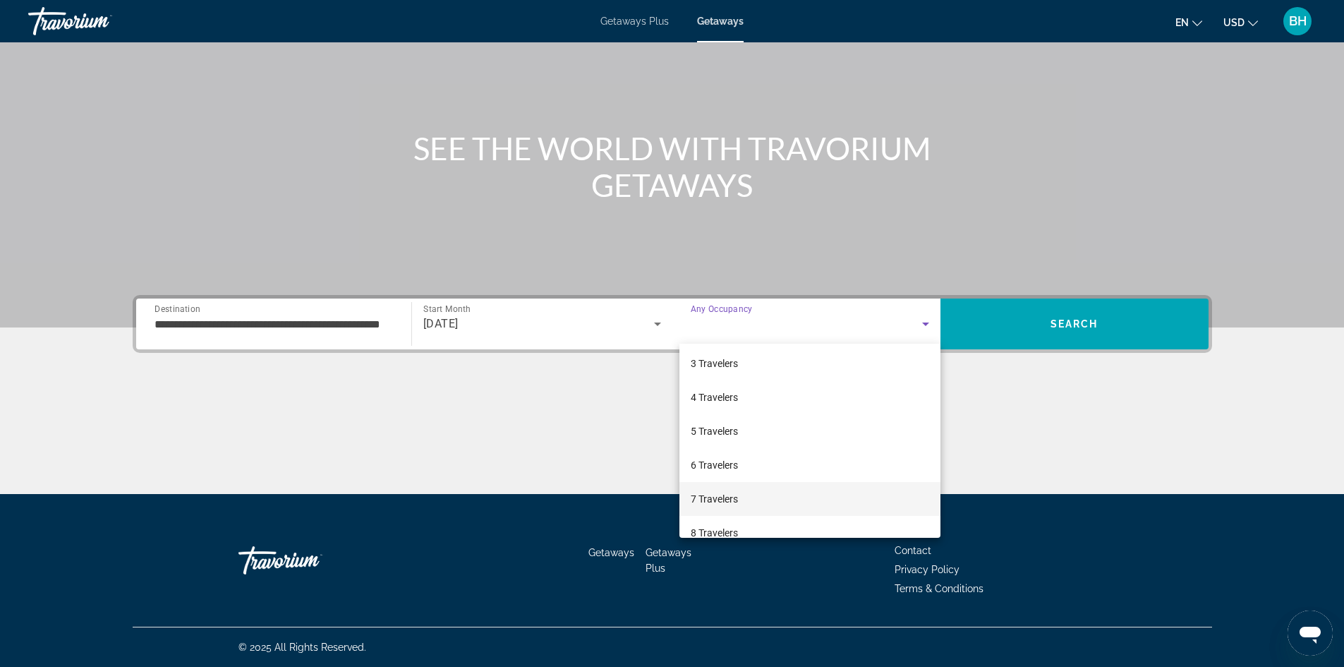
scroll to position [141, 0]
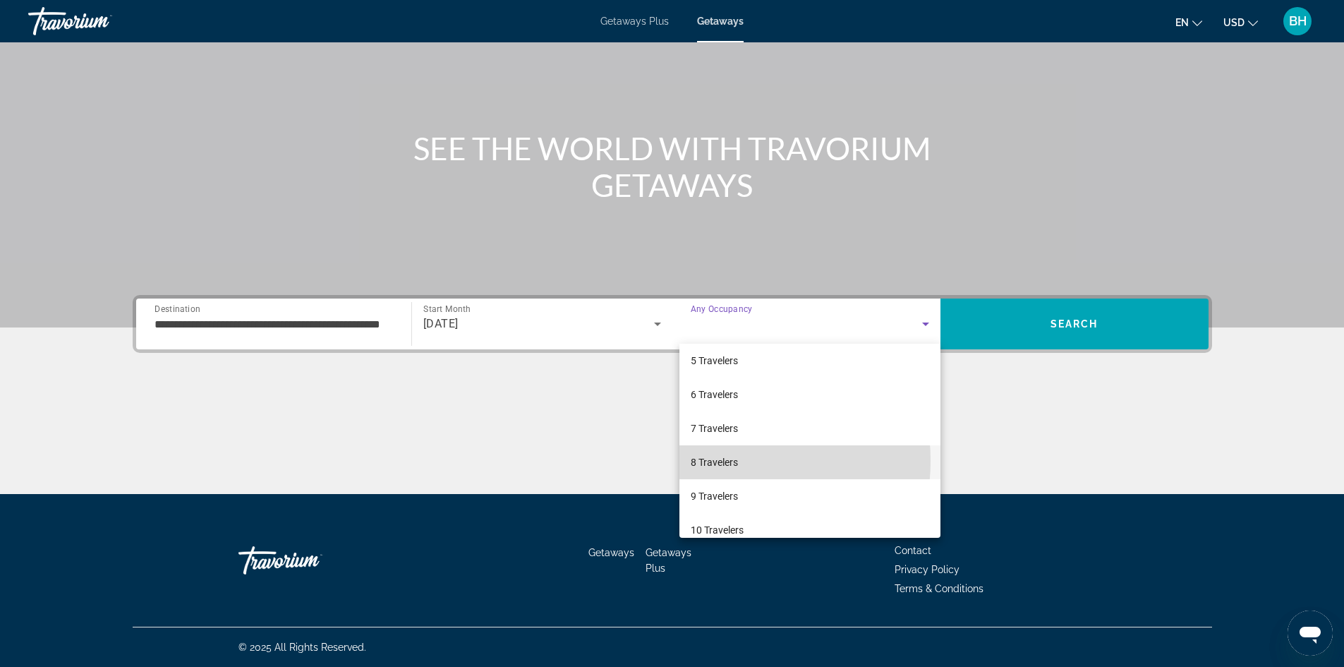
click at [716, 461] on span "8 Travelers" at bounding box center [714, 462] width 47 height 17
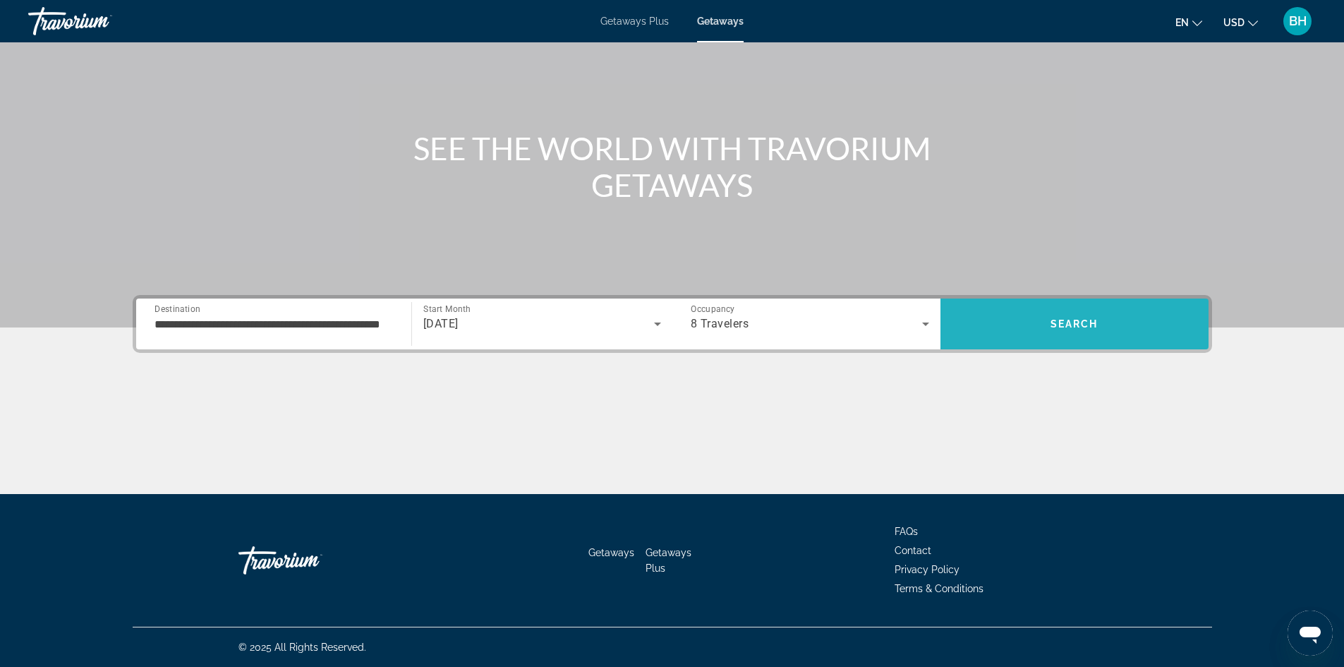
click at [1063, 315] on span "Search" at bounding box center [1074, 324] width 268 height 34
